Goal: Information Seeking & Learning: Learn about a topic

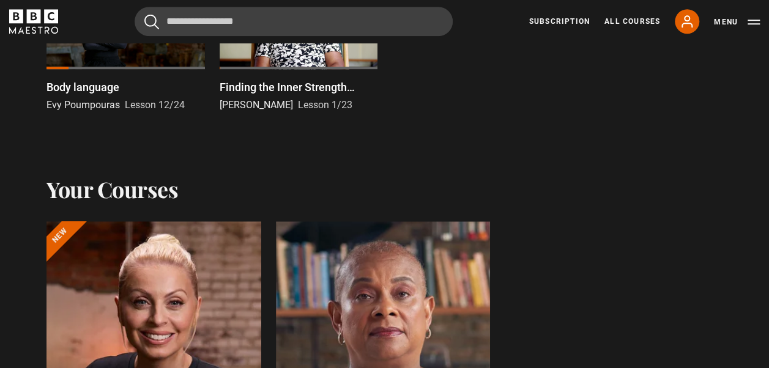
scroll to position [442, 0]
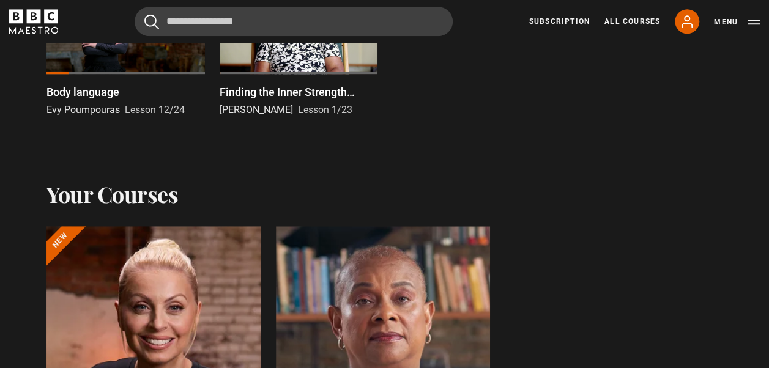
click at [116, 56] on div at bounding box center [126, 29] width 158 height 89
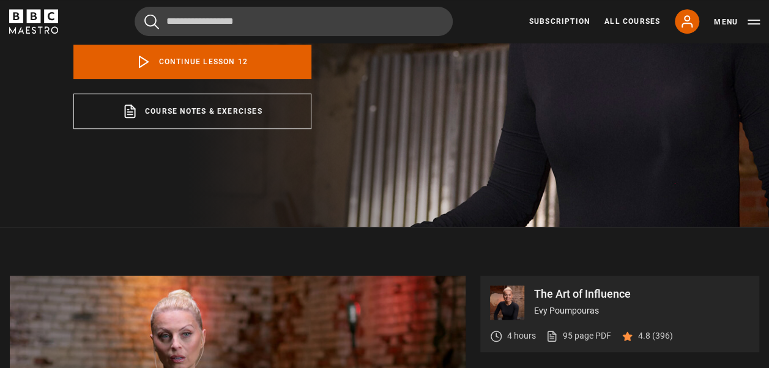
scroll to position [277, 0]
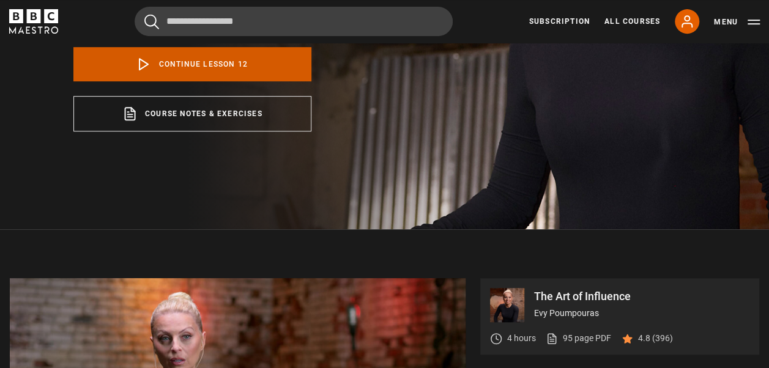
click at [199, 68] on link "Continue lesson 12" at bounding box center [192, 64] width 238 height 34
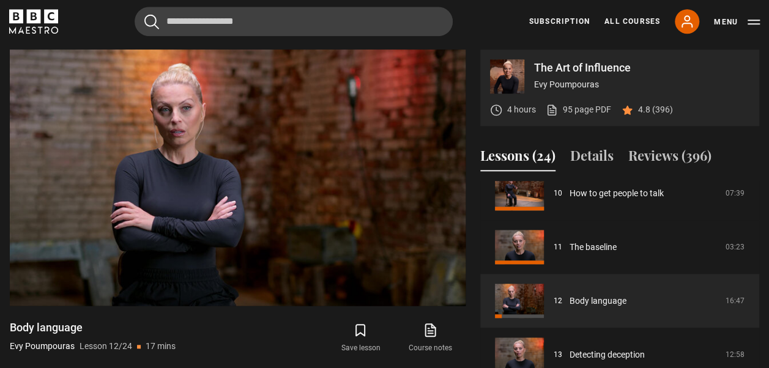
scroll to position [543, 0]
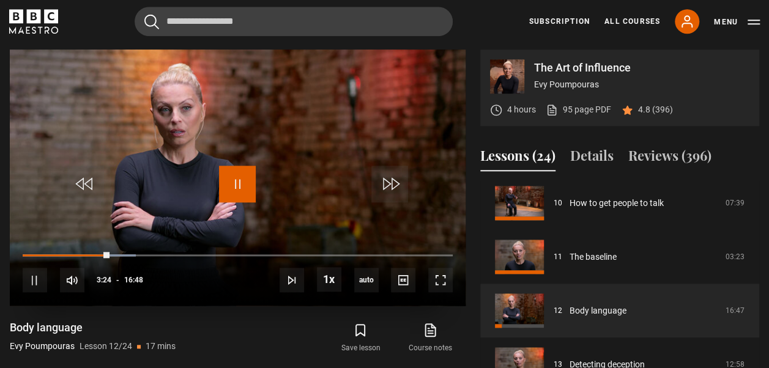
click at [241, 181] on span "Video Player" at bounding box center [237, 184] width 37 height 37
click at [237, 184] on span "Video Player" at bounding box center [237, 184] width 37 height 37
click at [233, 181] on span "Video Player" at bounding box center [237, 184] width 37 height 37
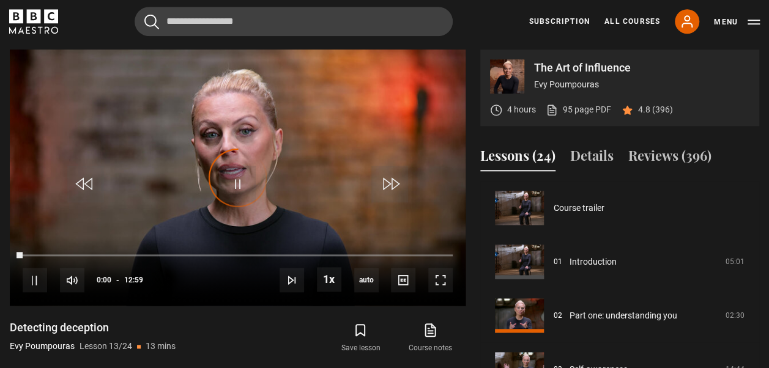
scroll to position [646, 0]
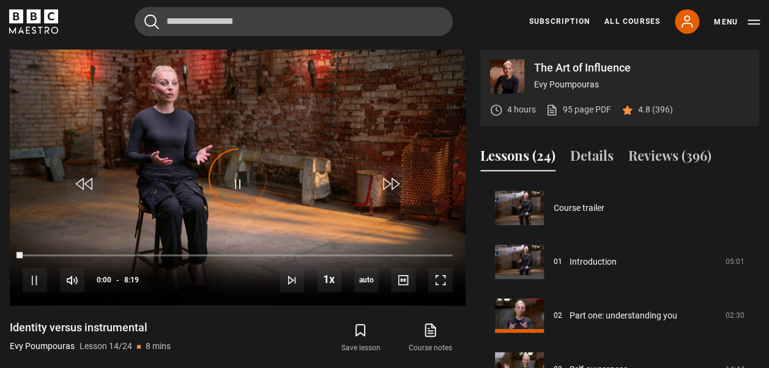
scroll to position [700, 0]
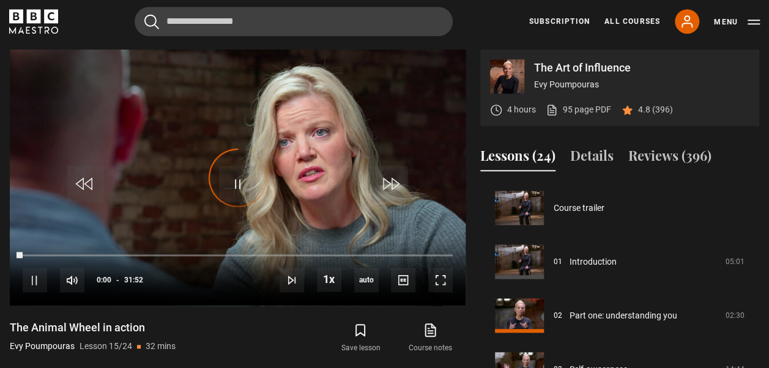
scroll to position [754, 0]
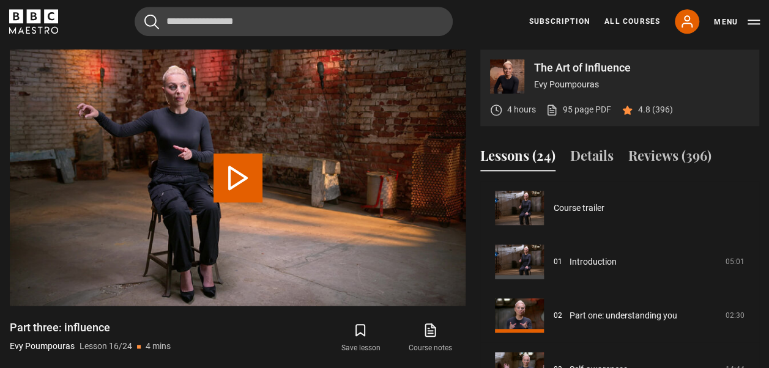
scroll to position [808, 0]
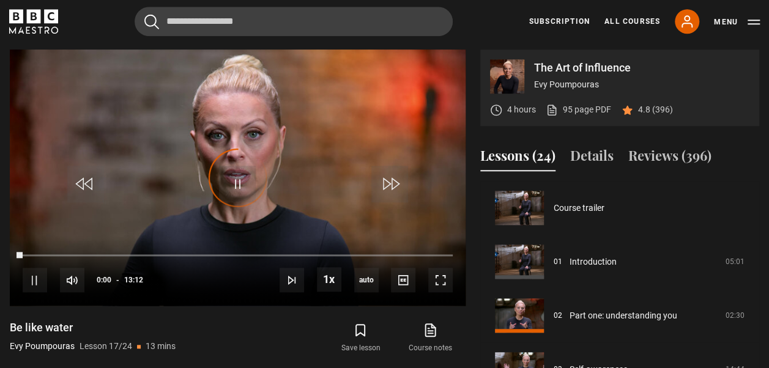
scroll to position [862, 0]
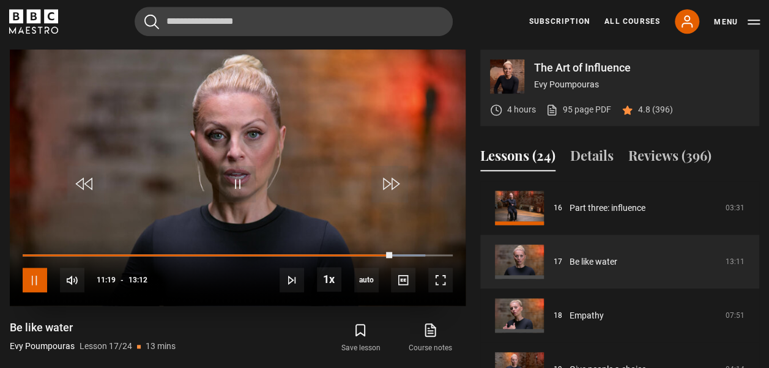
click at [33, 277] on span "Video Player" at bounding box center [35, 280] width 24 height 24
